Goal: Information Seeking & Learning: Learn about a topic

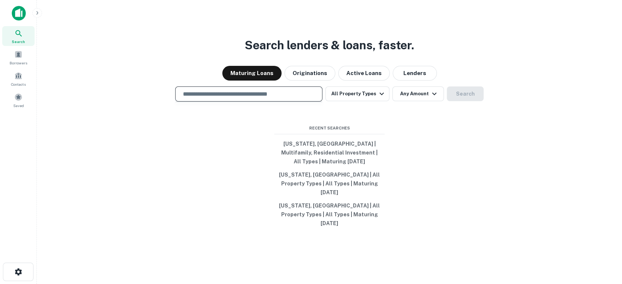
click at [233, 98] on input "text" at bounding box center [249, 94] width 141 height 8
paste input "**********"
type input "**********"
click at [473, 101] on button "Search" at bounding box center [465, 94] width 37 height 15
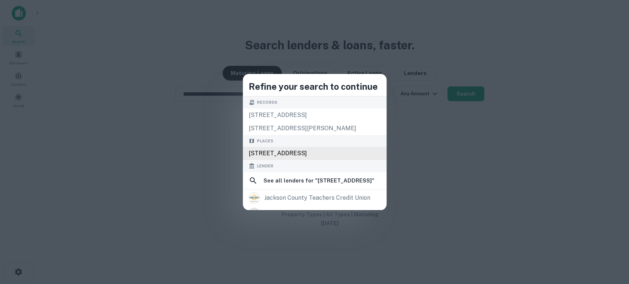
click at [310, 151] on div "[STREET_ADDRESS]" at bounding box center [315, 153] width 144 height 13
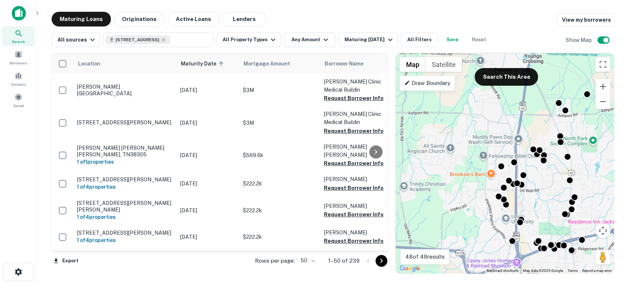
click at [505, 164] on gmp-advanced-marker at bounding box center [505, 164] width 0 height 0
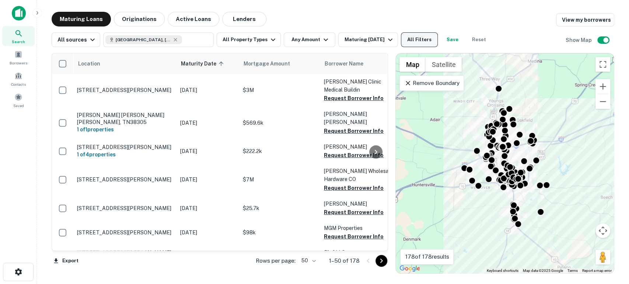
click at [418, 38] on button "All Filters" at bounding box center [419, 39] width 37 height 15
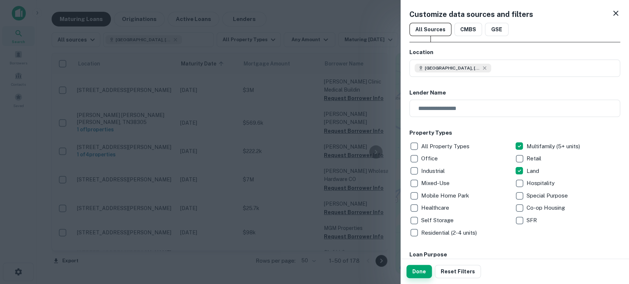
click at [422, 271] on button "Done" at bounding box center [418, 271] width 25 height 13
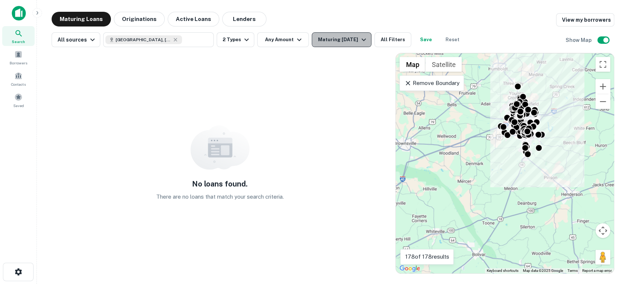
click at [352, 40] on div "Maturing [DATE]" at bounding box center [342, 39] width 50 height 9
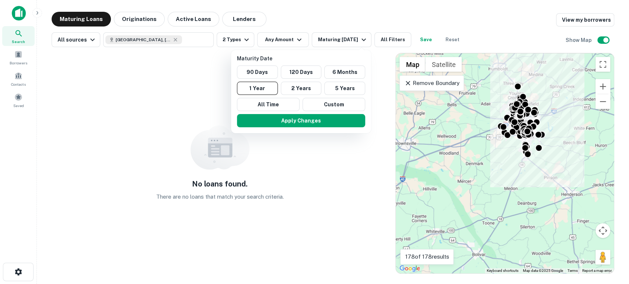
click at [399, 39] on div at bounding box center [314, 142] width 629 height 284
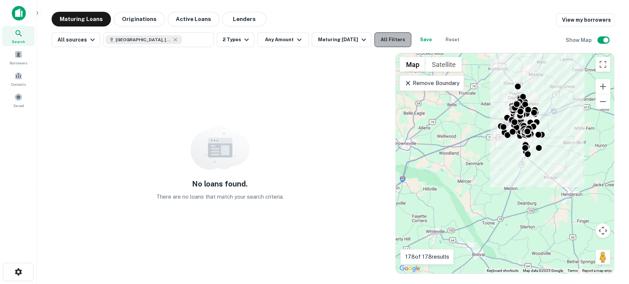
click at [387, 39] on button "All Filters" at bounding box center [392, 39] width 37 height 15
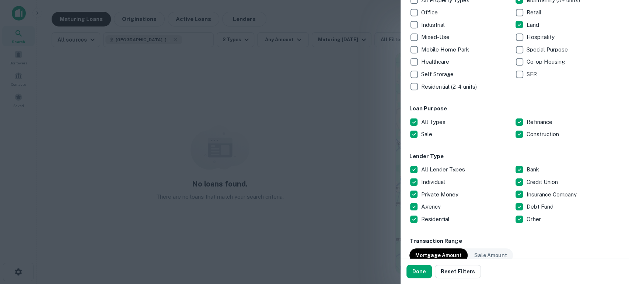
scroll to position [273, 0]
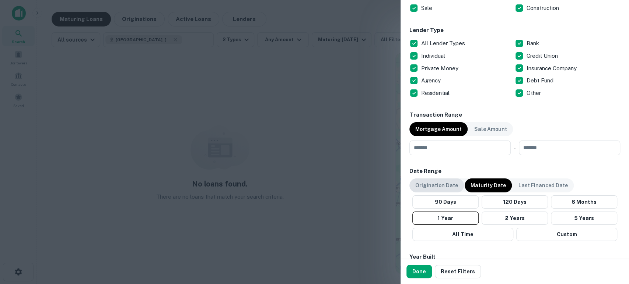
click at [446, 187] on p "Origination Date" at bounding box center [436, 186] width 43 height 8
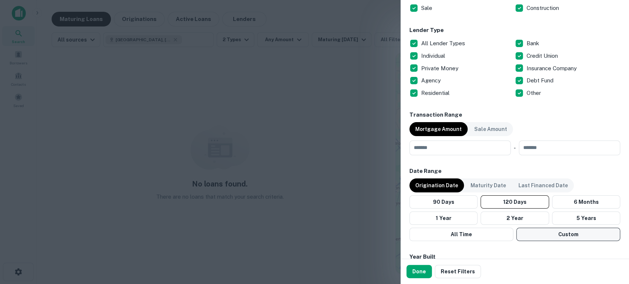
click at [582, 235] on button "Custom" at bounding box center [568, 234] width 104 height 13
click at [506, 255] on button "Choose date, selected date is Apr 29, 2025" at bounding box center [505, 257] width 15 height 15
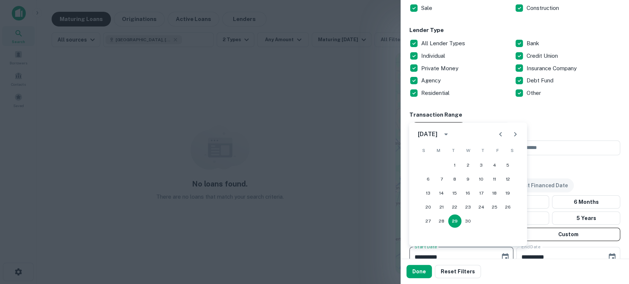
click at [458, 142] on div "[DATE] S M T W T F S 1 2 3 4 5 6 7 8 9 10 11 12 13 14 15 16 17 18 19 20 21 22 2…" at bounding box center [468, 185] width 118 height 124
click at [450, 139] on icon "calendar view is open, switch to year view" at bounding box center [445, 134] width 9 height 9
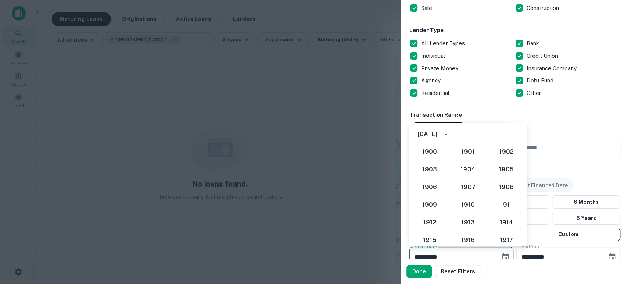
scroll to position [639, 0]
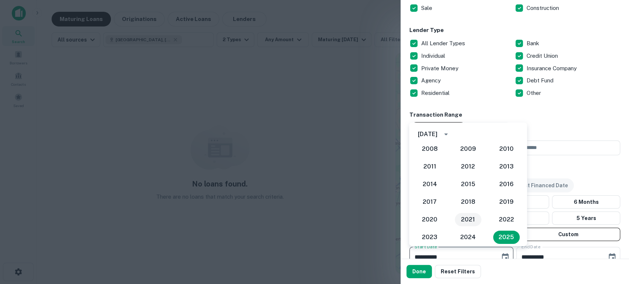
click at [471, 224] on button "2021" at bounding box center [467, 219] width 27 height 13
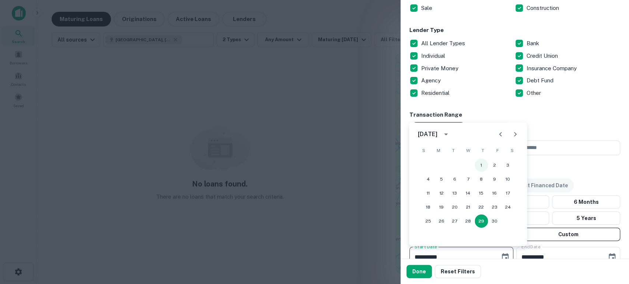
click at [479, 164] on button "1" at bounding box center [480, 165] width 13 height 13
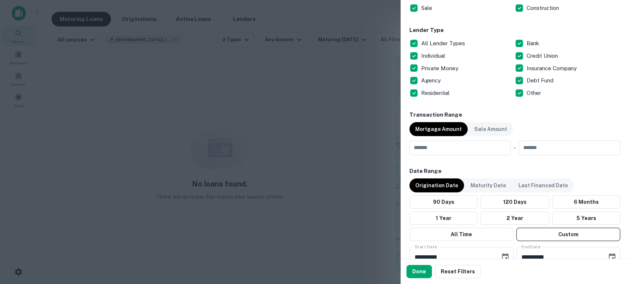
scroll to position [277, 0]
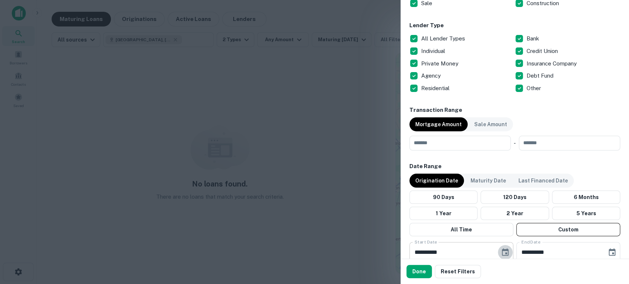
click at [501, 250] on icon "Choose date, selected date is Apr 1, 2021" at bounding box center [505, 252] width 9 height 9
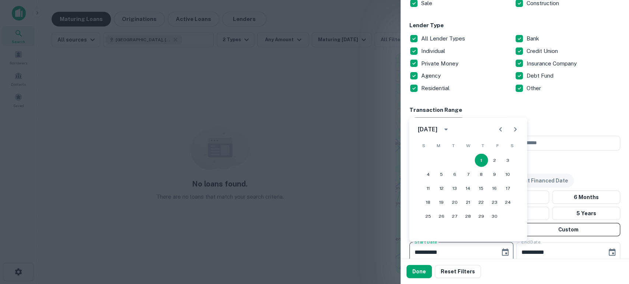
click at [450, 129] on icon "calendar view is open, switch to year view" at bounding box center [445, 129] width 9 height 9
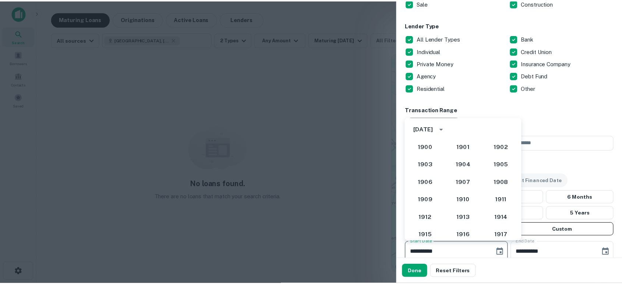
scroll to position [639, 0]
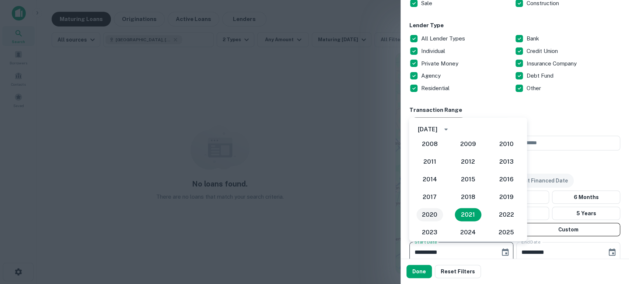
click at [427, 214] on button "2020" at bounding box center [429, 214] width 27 height 13
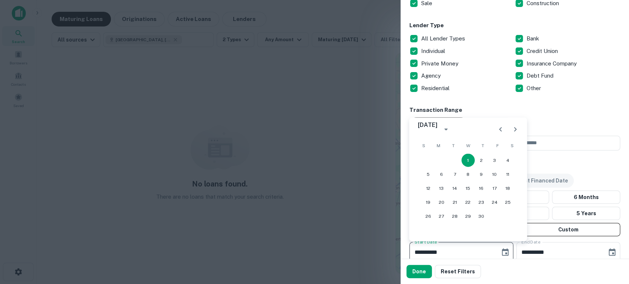
type input "**********"
click at [466, 160] on button "1" at bounding box center [467, 160] width 13 height 13
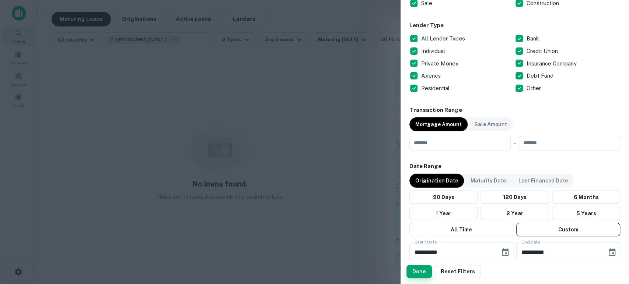
click at [415, 273] on button "Done" at bounding box center [418, 271] width 25 height 13
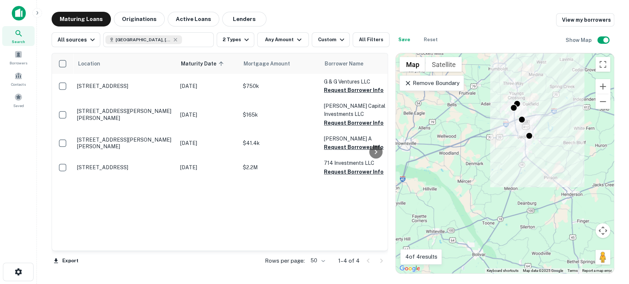
click at [18, 16] on img at bounding box center [19, 13] width 14 height 15
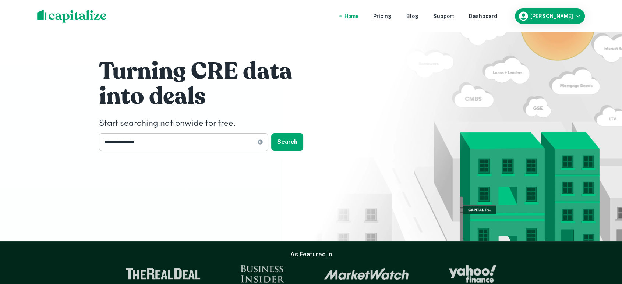
click at [261, 144] on icon at bounding box center [260, 142] width 5 height 5
click at [208, 146] on input "text" at bounding box center [181, 142] width 164 height 18
paste input "**********"
type input "**********"
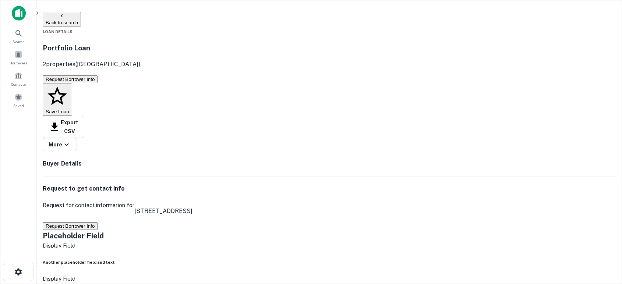
click at [61, 17] on icon "button" at bounding box center [62, 15] width 2 height 3
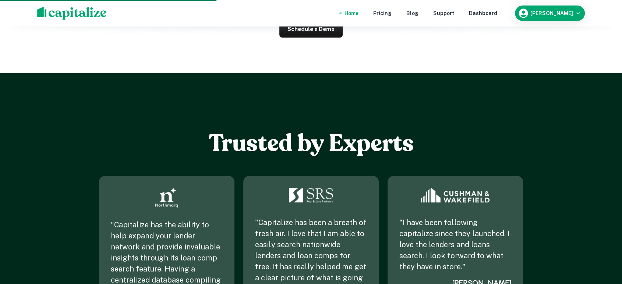
scroll to position [818, 0]
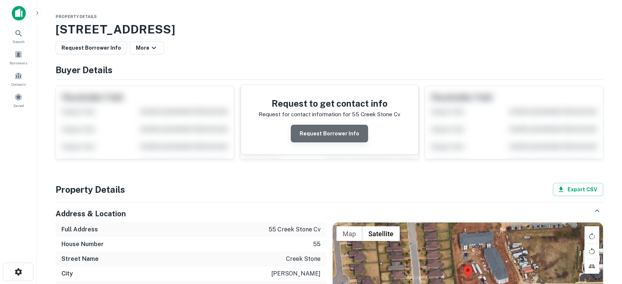
click at [346, 134] on button "Request Borrower Info" at bounding box center [329, 134] width 77 height 18
